Goal: Register for event/course

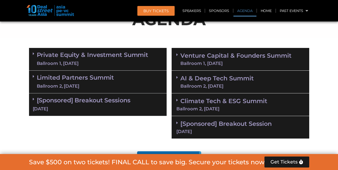
scroll to position [284, 0]
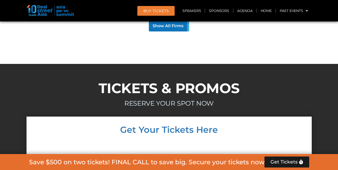
scroll to position [4800, 0]
